Goal: Task Accomplishment & Management: Manage account settings

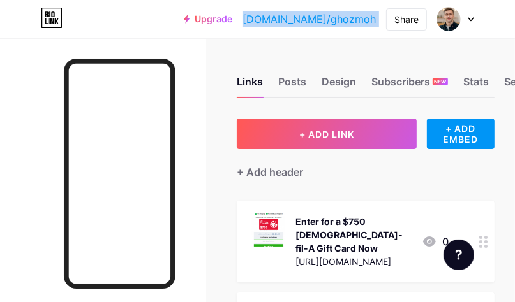
drag, startPoint x: 383, startPoint y: 17, endPoint x: 281, endPoint y: 15, distance: 102.7
click at [281, 15] on div "Upgrade [DOMAIN_NAME]/ghozmo... [DOMAIN_NAME]/ghozmoh Share Switch accounts [PE…" at bounding box center [329, 19] width 290 height 23
click at [232, 15] on link "Upgrade" at bounding box center [208, 19] width 48 height 10
drag, startPoint x: 378, startPoint y: 18, endPoint x: 291, endPoint y: 28, distance: 87.3
click at [291, 28] on div "Upgrade [DOMAIN_NAME]/ghozmo... [DOMAIN_NAME]/ghozmoh Share Switch accounts [PE…" at bounding box center [329, 19] width 290 height 23
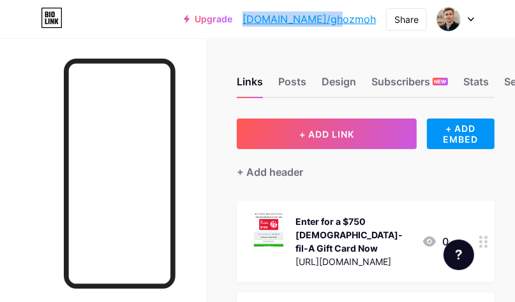
copy link "[DOMAIN_NAME]/ghozmoh"
